Goal: Information Seeking & Learning: Stay updated

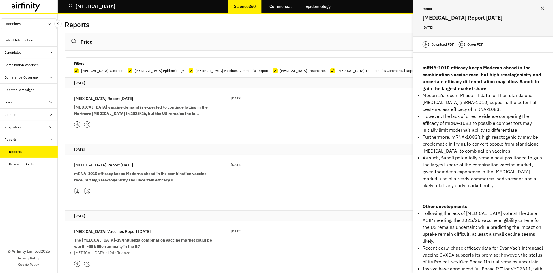
scroll to position [65, 0]
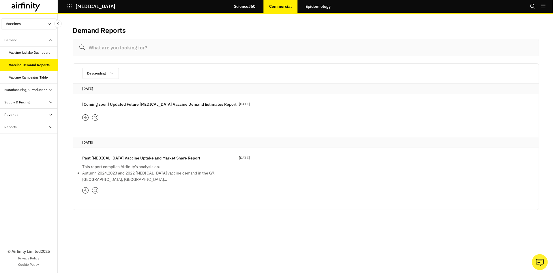
click at [390, 104] on div "Aug 2025 [Coming soon] Updated Future COVID-19 Vaccine Demand Estimates Report …" at bounding box center [306, 105] width 466 height 44
click at [355, 115] on div "Aug 2025 [Coming soon] Updated Future COVID-19 Vaccine Demand Estimates Report …" at bounding box center [306, 105] width 466 height 44
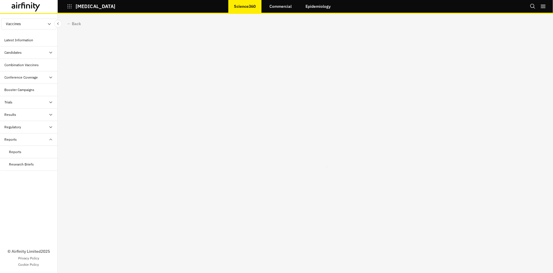
click at [16, 150] on div "Reports" at bounding box center [15, 151] width 12 height 5
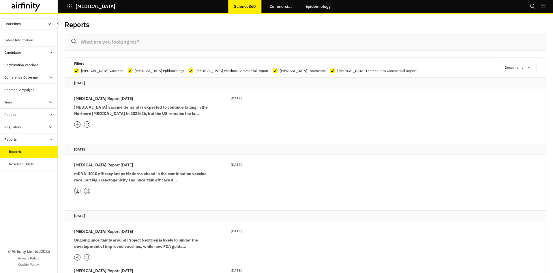
click at [89, 125] on div at bounding box center [87, 124] width 6 height 6
